Goal: Download file/media

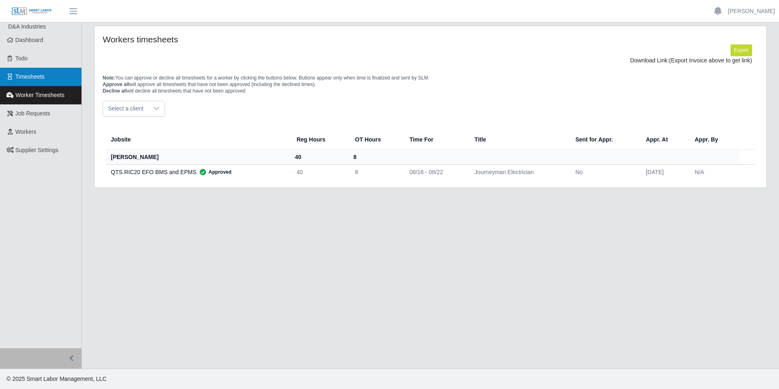
click at [35, 71] on link "Timesheets" at bounding box center [40, 77] width 81 height 18
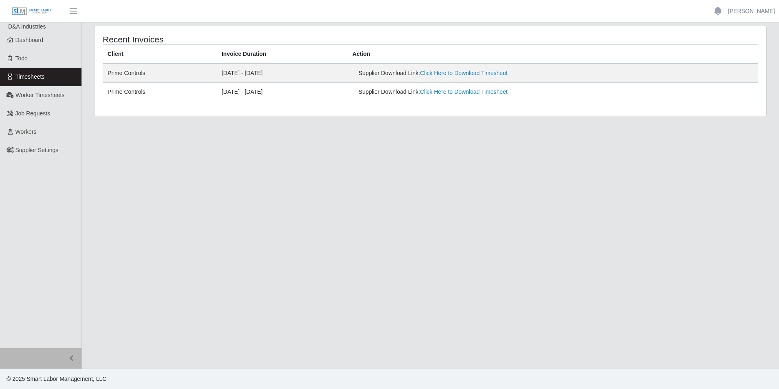
click at [497, 80] on td "Supplier Download Link: Click Here to Download Timesheet" at bounding box center [552, 73] width 411 height 19
click at [501, 74] on link "Click Here to Download Timesheet" at bounding box center [464, 73] width 88 height 7
